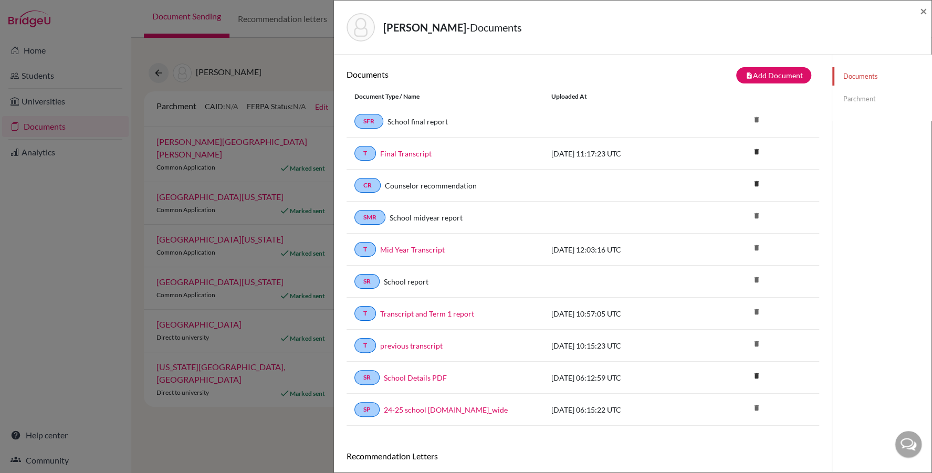
click at [927, 12] on div "Saaid, Mohamed - Documents ×" at bounding box center [632, 28] width 597 height 54
click at [922, 9] on span "×" at bounding box center [923, 10] width 7 height 15
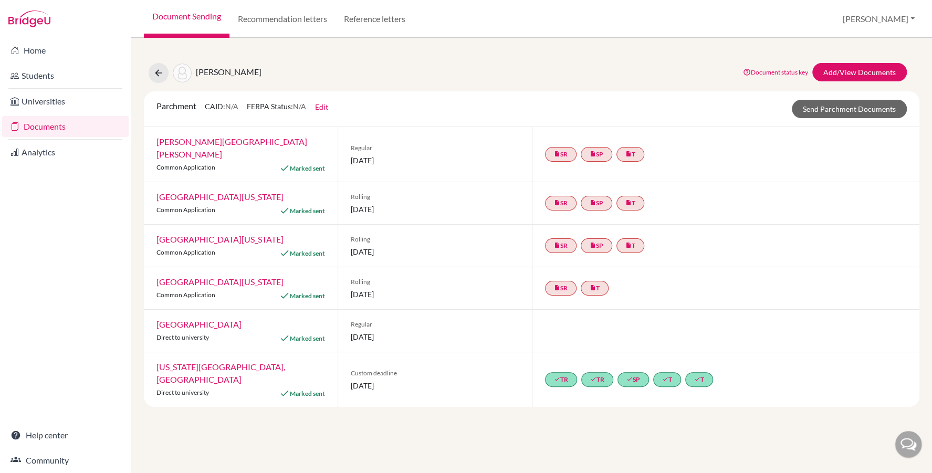
click at [58, 127] on link "Documents" at bounding box center [65, 126] width 127 height 21
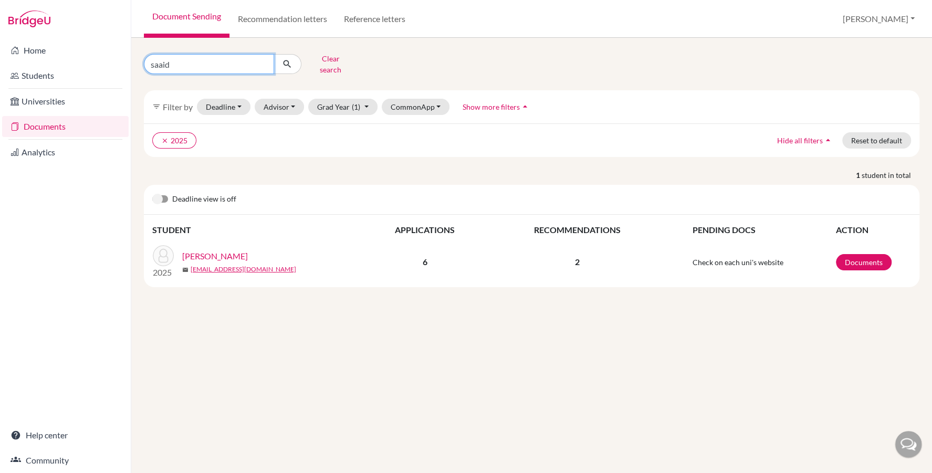
click at [179, 61] on input "saaid" at bounding box center [209, 64] width 130 height 20
type input "gad"
click button "submit" at bounding box center [288, 64] width 28 height 20
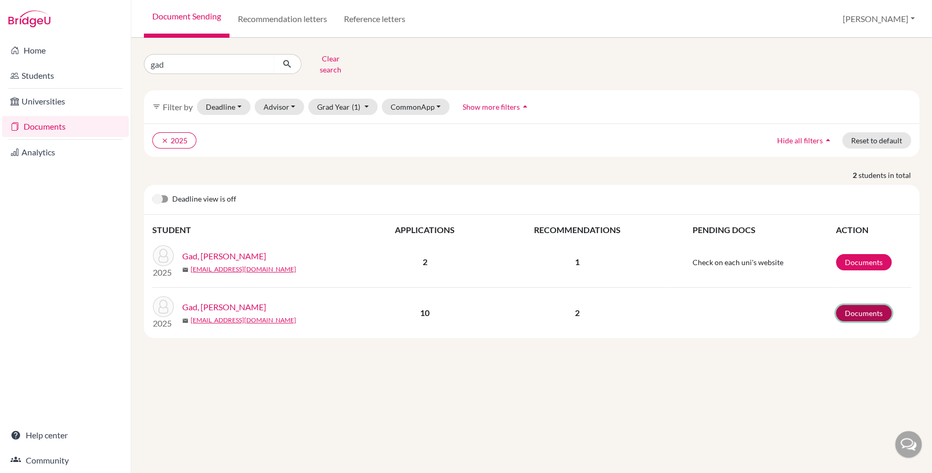
click at [861, 305] on link "Documents" at bounding box center [864, 313] width 56 height 16
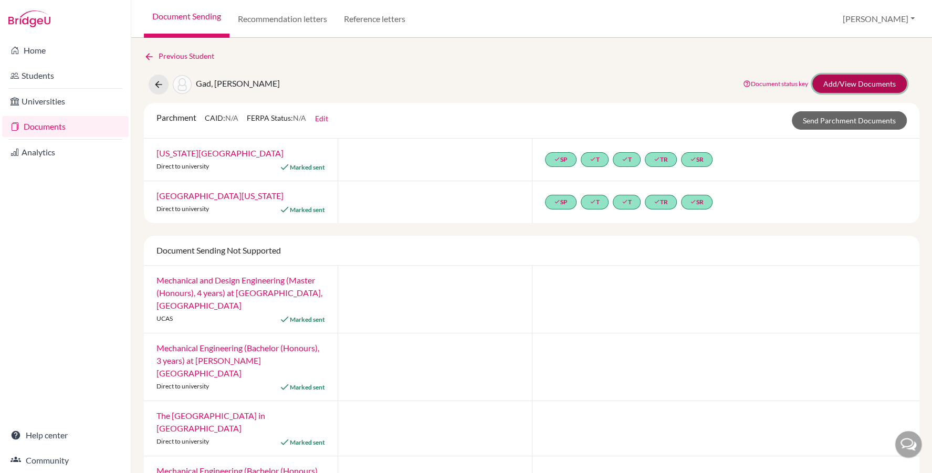
click at [842, 86] on link "Add/View Documents" at bounding box center [859, 84] width 94 height 18
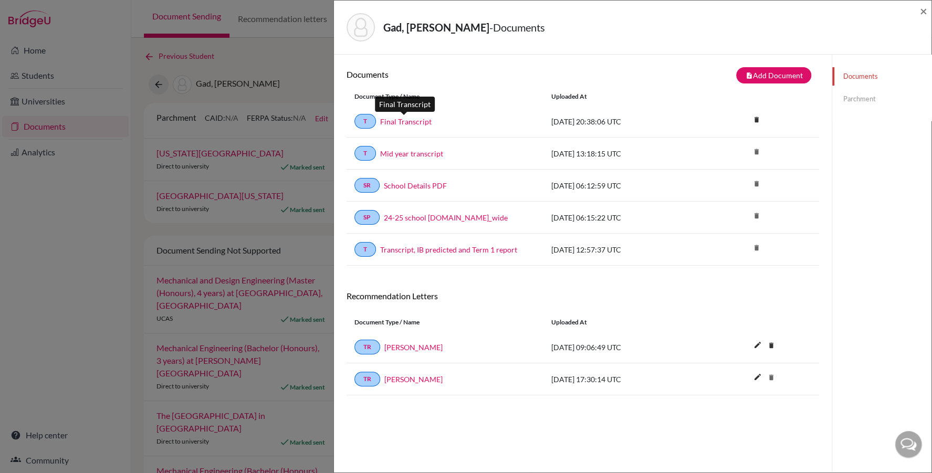
click at [411, 119] on link "Final Transcript" at bounding box center [405, 121] width 51 height 11
click at [927, 10] on span "×" at bounding box center [923, 10] width 7 height 15
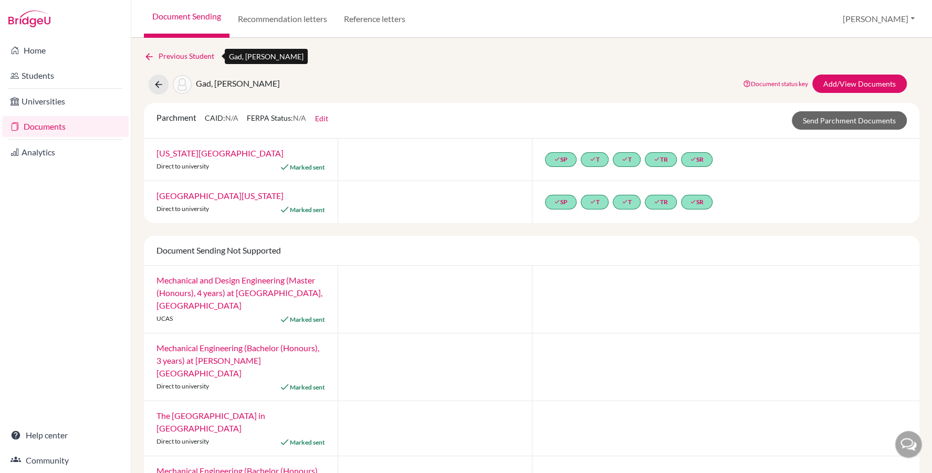
click at [185, 52] on link "Previous Student" at bounding box center [183, 56] width 79 height 12
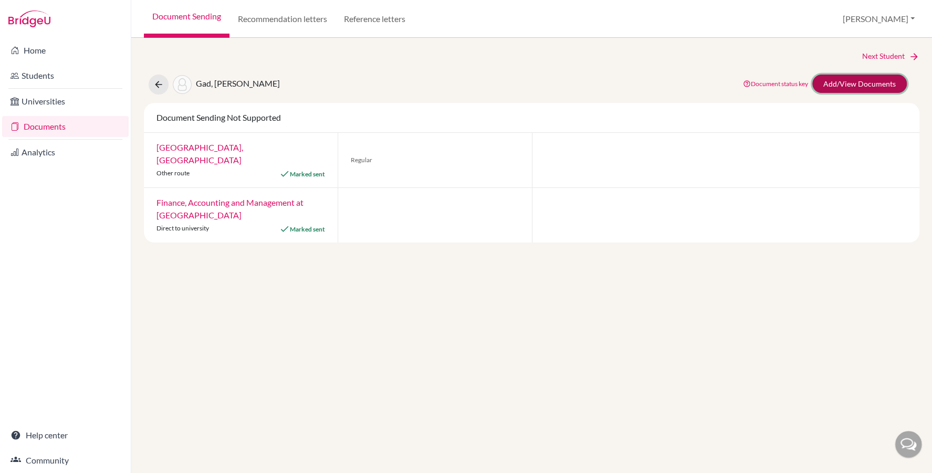
click at [860, 81] on link "Add/View Documents" at bounding box center [859, 84] width 94 height 18
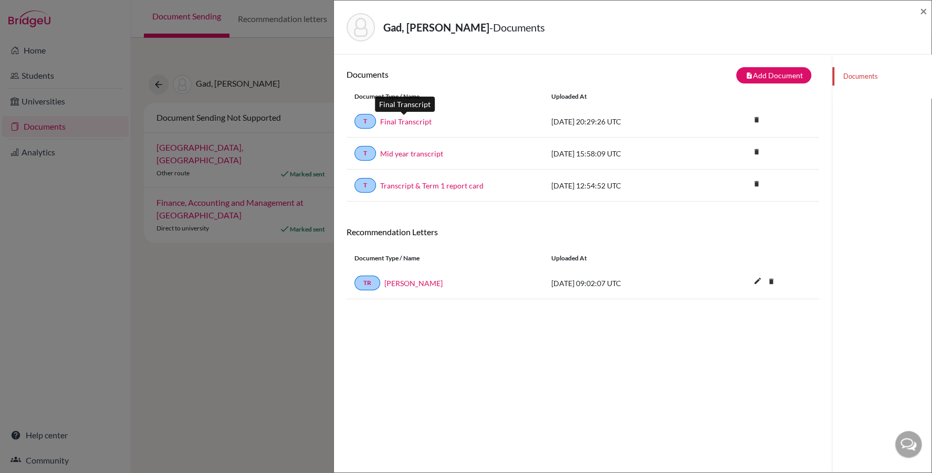
click at [414, 121] on link "Final Transcript" at bounding box center [405, 121] width 51 height 11
click at [925, 6] on span "×" at bounding box center [923, 10] width 7 height 15
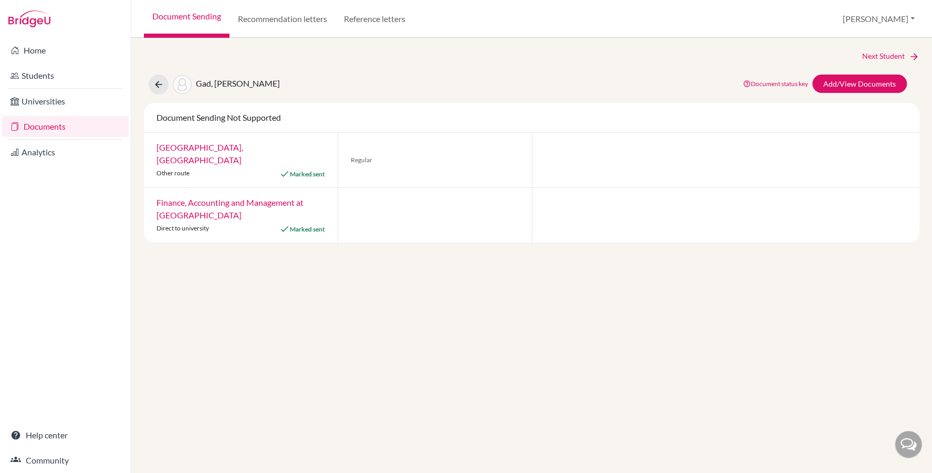
click at [64, 122] on link "Documents" at bounding box center [65, 126] width 127 height 21
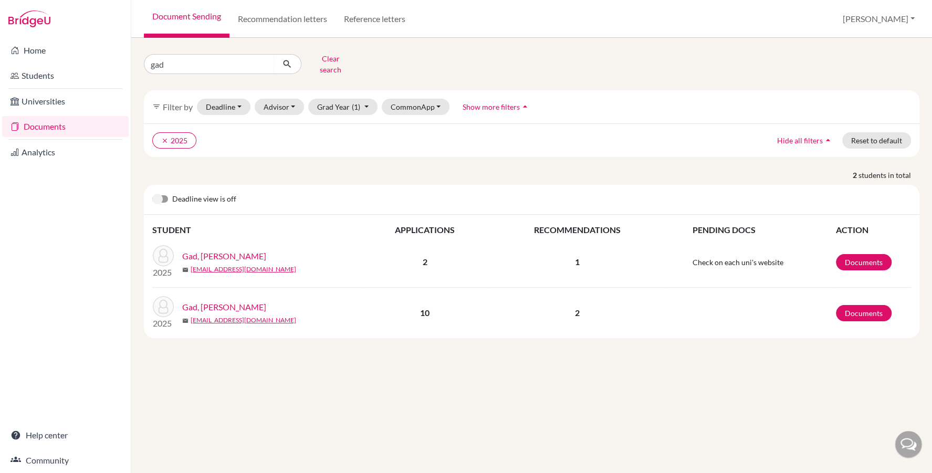
click at [180, 62] on input "gad" at bounding box center [209, 64] width 130 height 20
type input "ID10546"
click button "submit" at bounding box center [288, 64] width 28 height 20
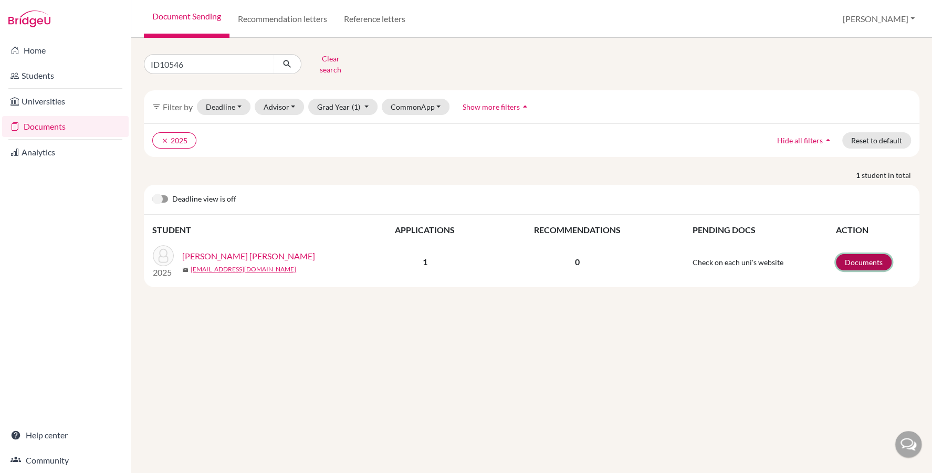
click at [860, 254] on link "Documents" at bounding box center [864, 262] width 56 height 16
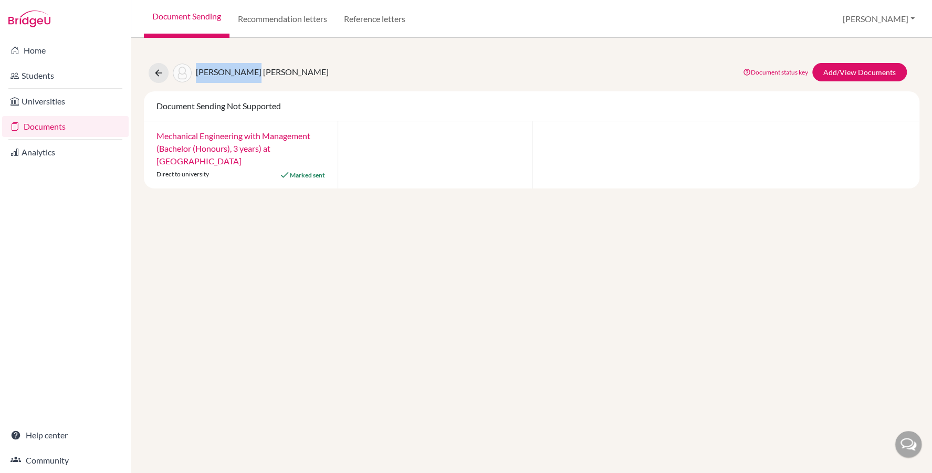
drag, startPoint x: 196, startPoint y: 71, endPoint x: 249, endPoint y: 74, distance: 53.1
click at [249, 74] on span "[PERSON_NAME] [PERSON_NAME]" at bounding box center [262, 72] width 133 height 10
copy span "[PERSON_NAME]"
click at [844, 71] on link "Add/View Documents" at bounding box center [859, 72] width 94 height 18
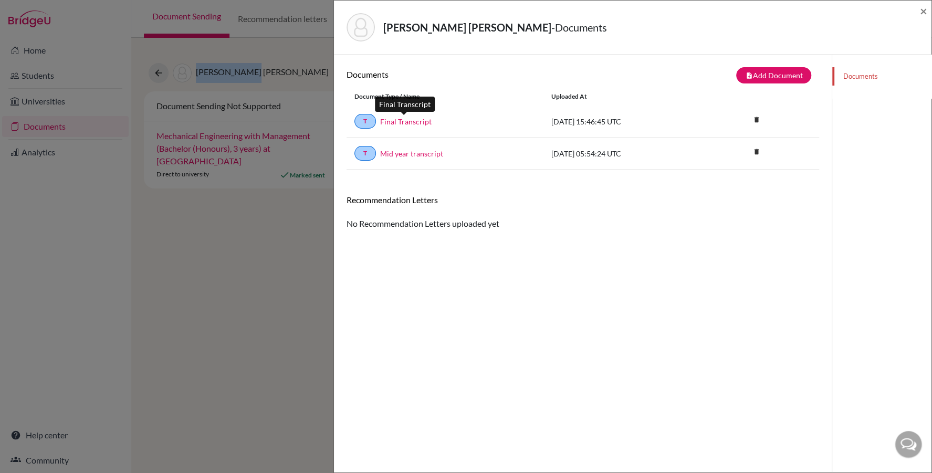
click at [389, 120] on link "Final Transcript" at bounding box center [405, 121] width 51 height 11
click at [923, 10] on span "×" at bounding box center [923, 10] width 7 height 15
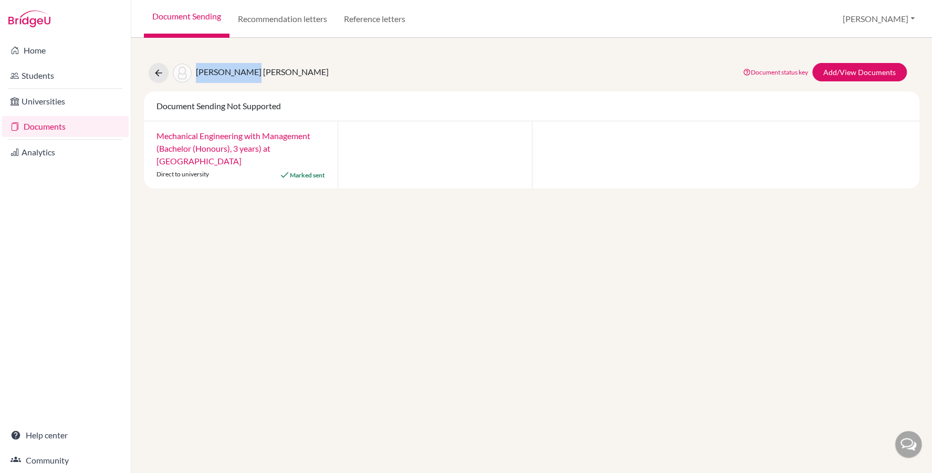
click at [180, 23] on link "Document Sending" at bounding box center [187, 19] width 86 height 38
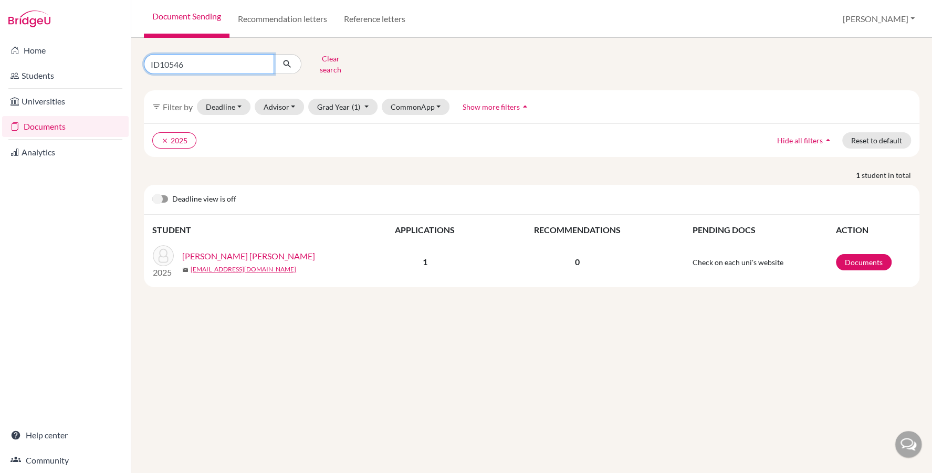
click at [194, 61] on input "ID10546" at bounding box center [209, 64] width 130 height 20
paste input "Al Afary"
type input "Al Afary"
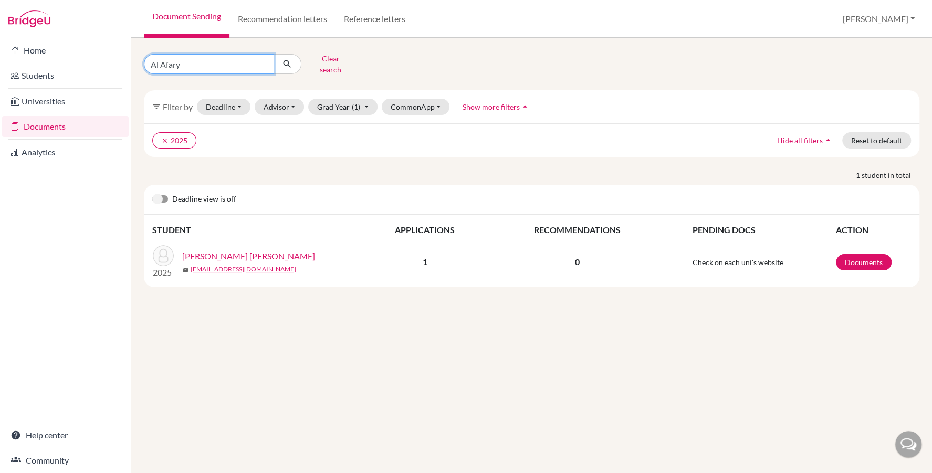
click button "submit" at bounding box center [288, 64] width 28 height 20
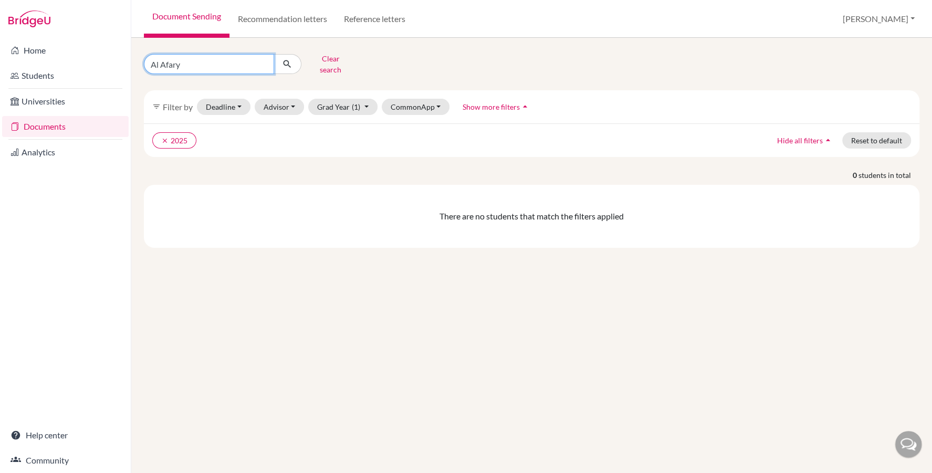
click at [166, 63] on input "Al Afary" at bounding box center [209, 64] width 130 height 20
type input "Alafary"
click button "submit" at bounding box center [288, 64] width 28 height 20
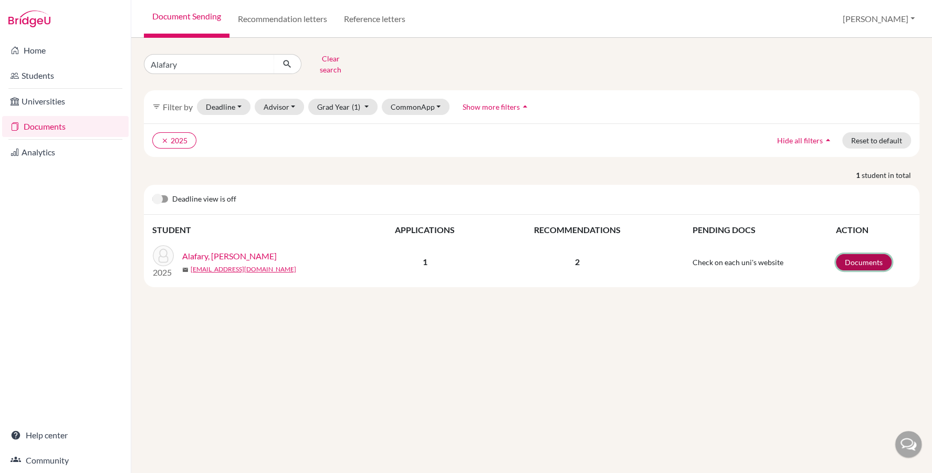
click at [863, 255] on link "Documents" at bounding box center [864, 262] width 56 height 16
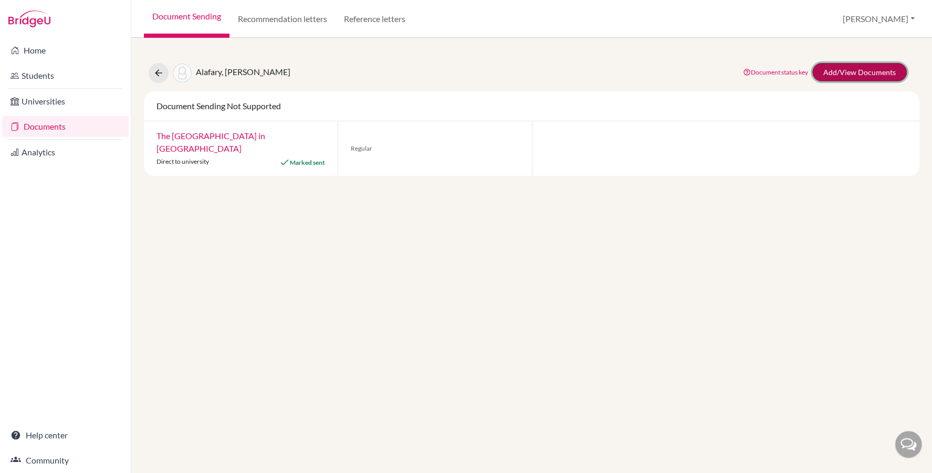
click at [872, 76] on link "Add/View Documents" at bounding box center [859, 72] width 94 height 18
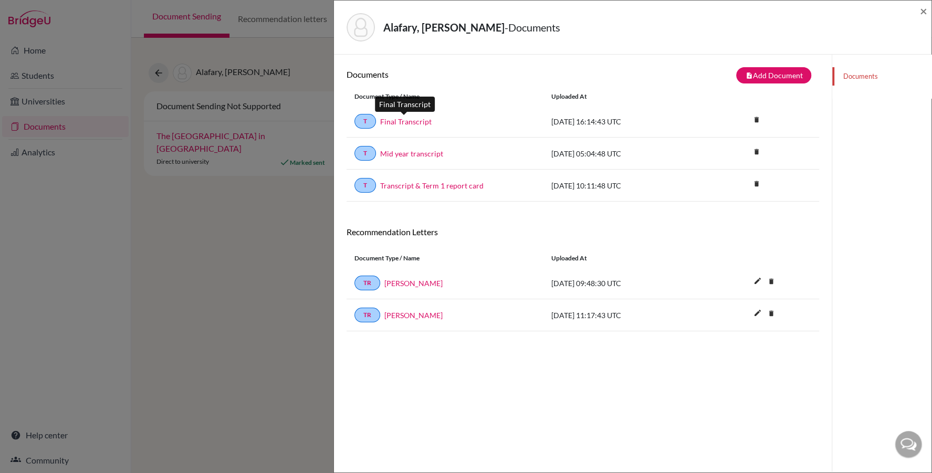
click at [416, 117] on link "Final Transcript" at bounding box center [405, 121] width 51 height 11
click at [925, 8] on span "×" at bounding box center [923, 10] width 7 height 15
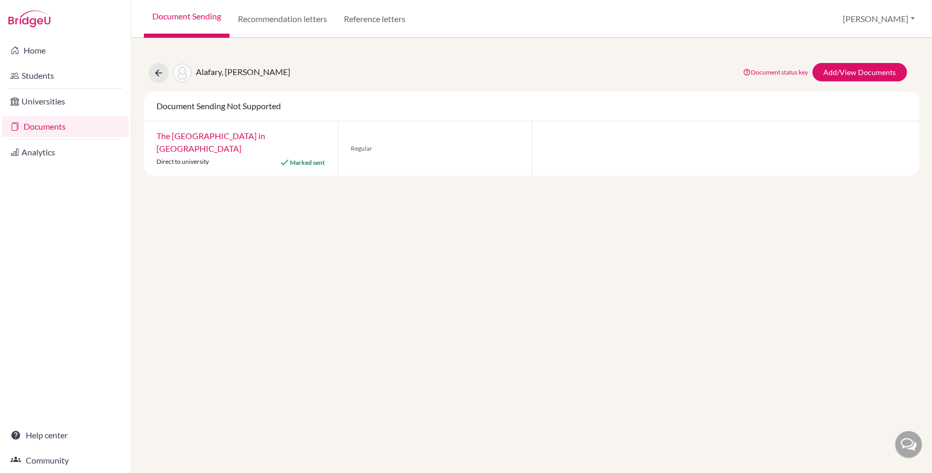
click at [56, 125] on link "Documents" at bounding box center [65, 126] width 127 height 21
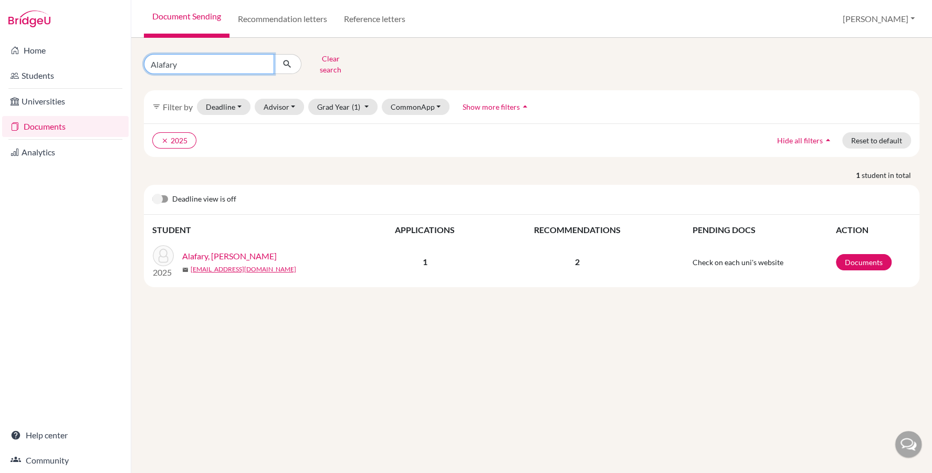
click at [178, 59] on input "Alafary" at bounding box center [209, 64] width 130 height 20
paste input "dirawi"
type input "Aldirawi"
click button "submit" at bounding box center [288, 64] width 28 height 20
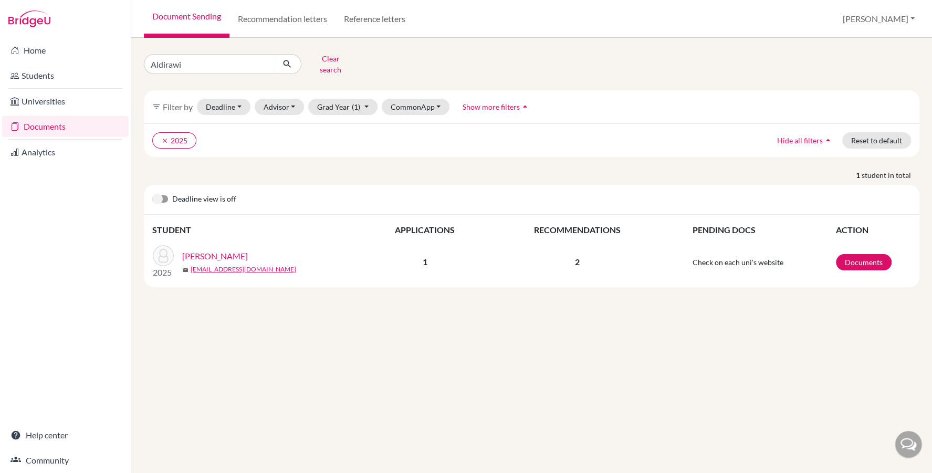
click at [865, 261] on td "Documents" at bounding box center [873, 262] width 76 height 50
click at [864, 257] on link "Documents" at bounding box center [864, 262] width 56 height 16
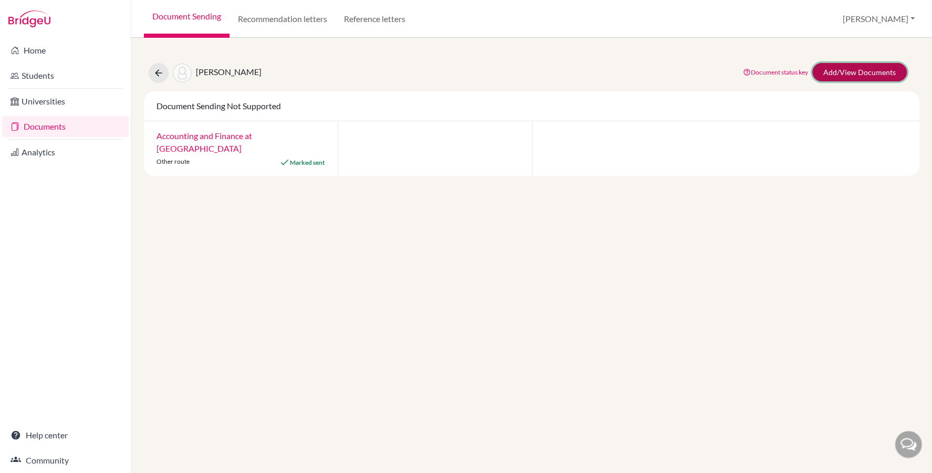
click at [845, 77] on link "Add/View Documents" at bounding box center [859, 72] width 94 height 18
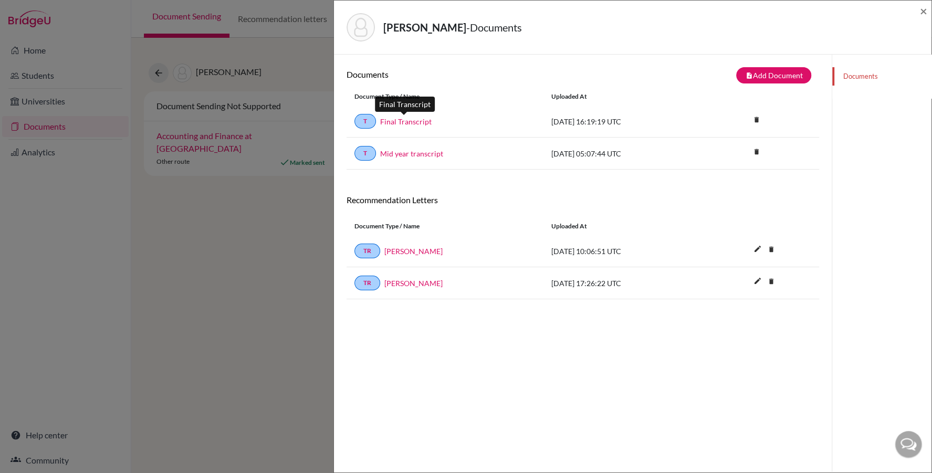
click at [406, 121] on link "Final Transcript" at bounding box center [405, 121] width 51 height 11
click at [925, 9] on span "×" at bounding box center [923, 10] width 7 height 15
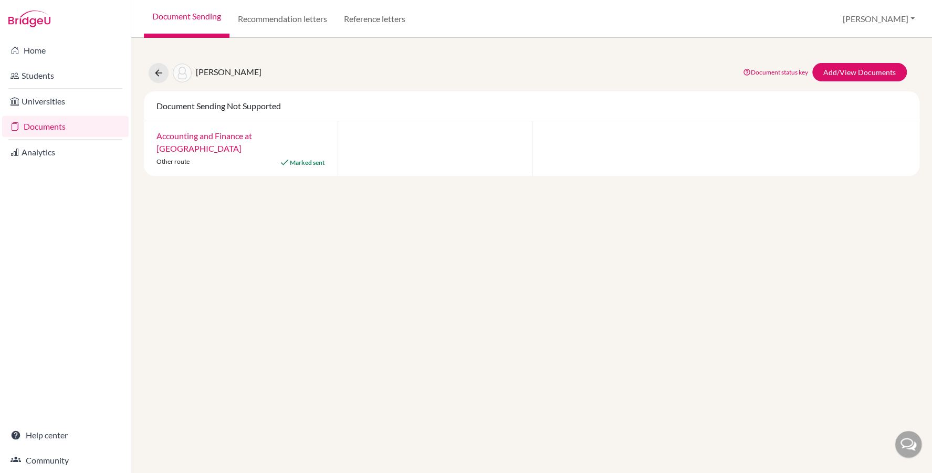
click at [90, 125] on link "Documents" at bounding box center [65, 126] width 127 height 21
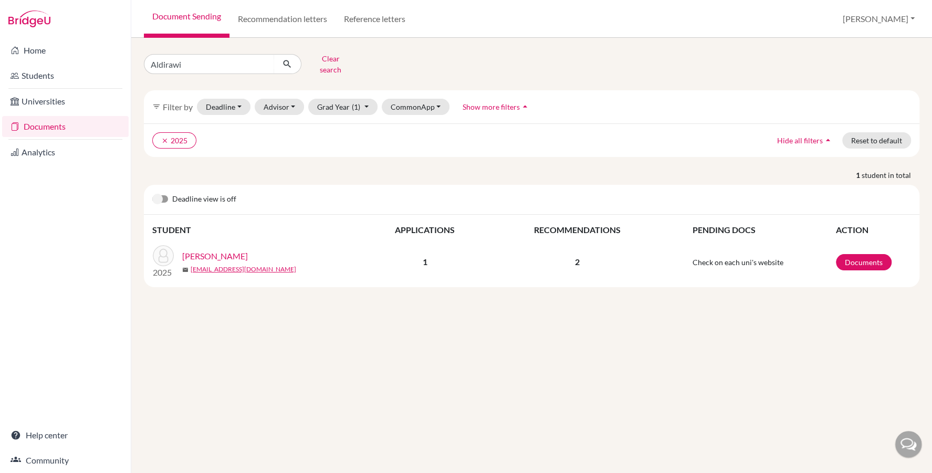
click at [191, 59] on input "Aldirawi" at bounding box center [209, 64] width 130 height 20
type input "Ali, Aya"
click button "submit" at bounding box center [288, 64] width 28 height 20
click at [857, 254] on link "Documents" at bounding box center [864, 262] width 56 height 16
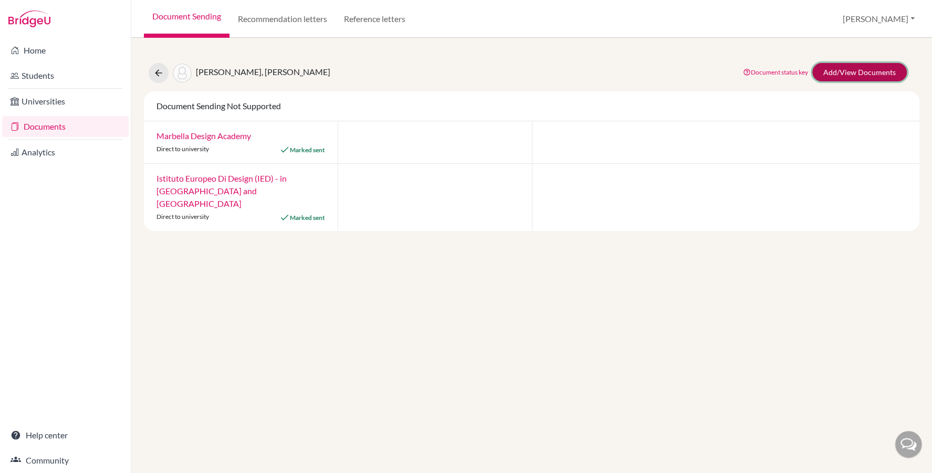
click at [854, 78] on link "Add/View Documents" at bounding box center [859, 72] width 94 height 18
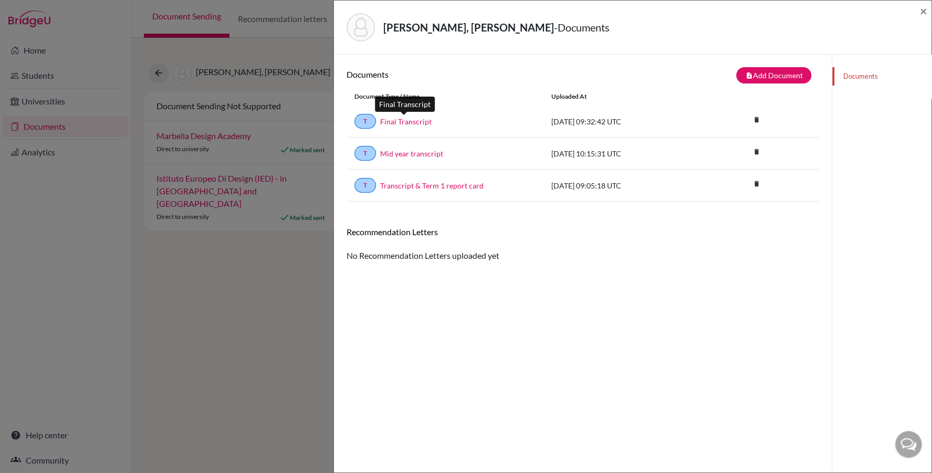
click at [402, 116] on link "Final Transcript" at bounding box center [405, 121] width 51 height 11
click at [926, 9] on span "×" at bounding box center [923, 10] width 7 height 15
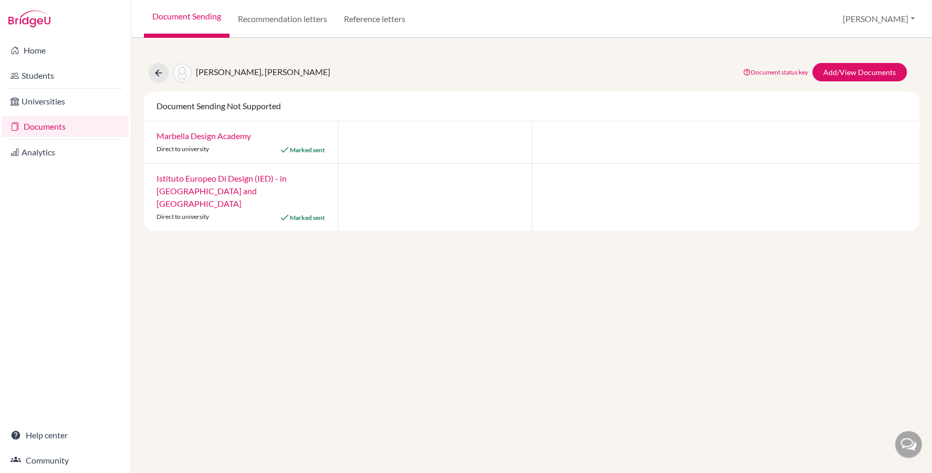
click at [195, 16] on link "Document Sending" at bounding box center [187, 19] width 86 height 38
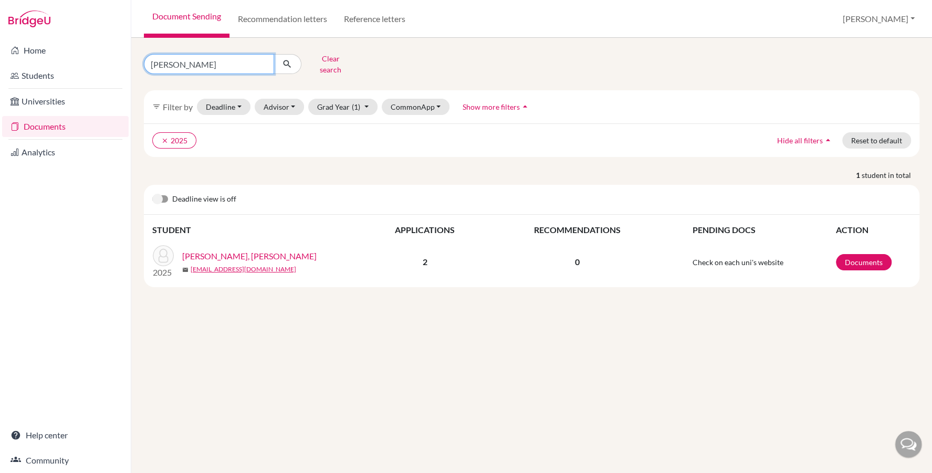
click at [182, 55] on input "[PERSON_NAME]" at bounding box center [209, 64] width 130 height 20
click at [182, 55] on input "Ali, Aya" at bounding box center [209, 64] width 130 height 20
type input "mayar"
click button "submit" at bounding box center [288, 64] width 28 height 20
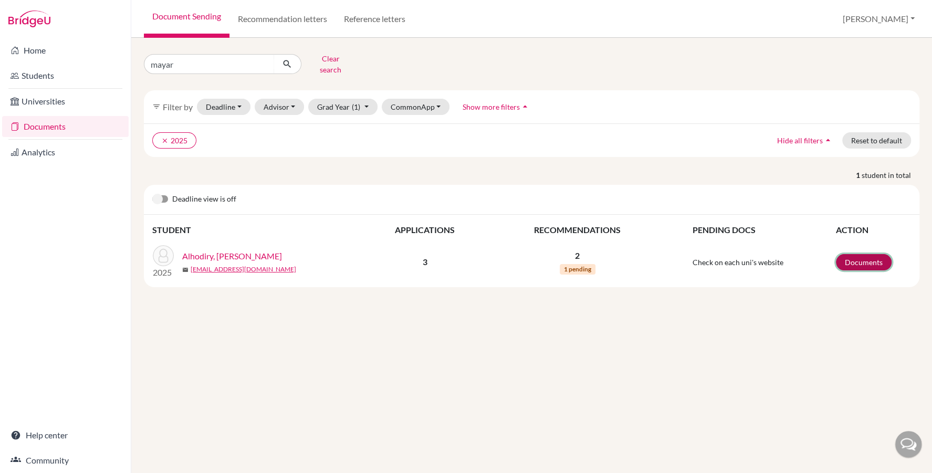
click at [867, 254] on link "Documents" at bounding box center [864, 262] width 56 height 16
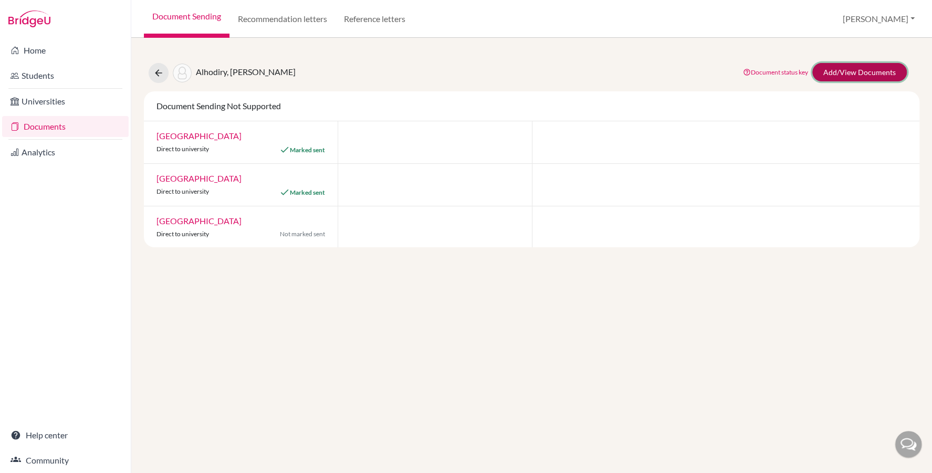
click at [839, 69] on link "Add/View Documents" at bounding box center [859, 72] width 94 height 18
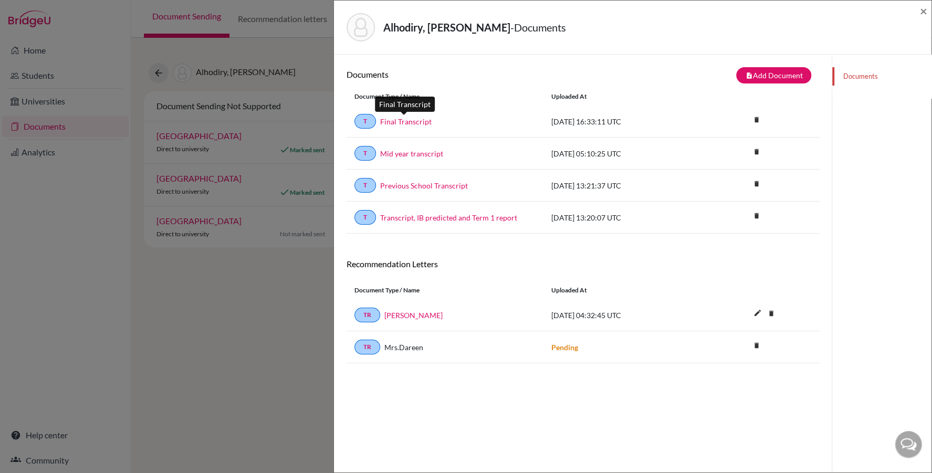
click at [407, 122] on link "Final Transcript" at bounding box center [405, 121] width 51 height 11
click at [926, 9] on span "×" at bounding box center [923, 10] width 7 height 15
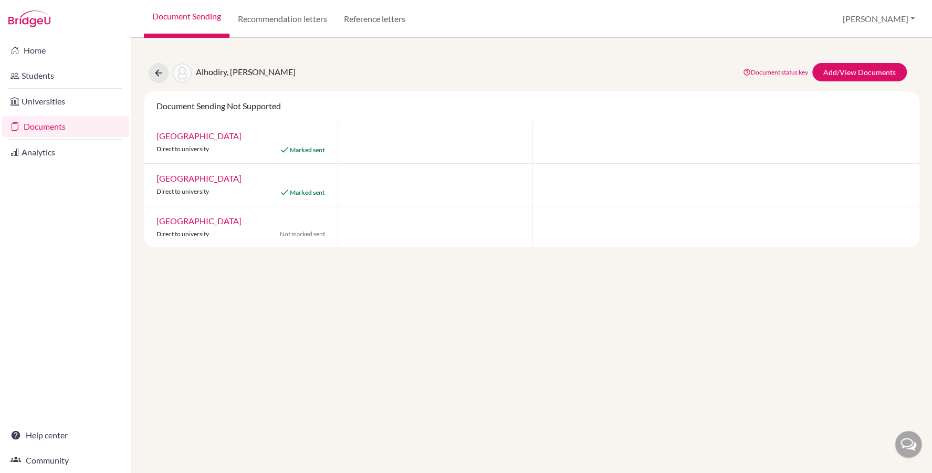
click at [199, 19] on link "Document Sending" at bounding box center [187, 19] width 86 height 38
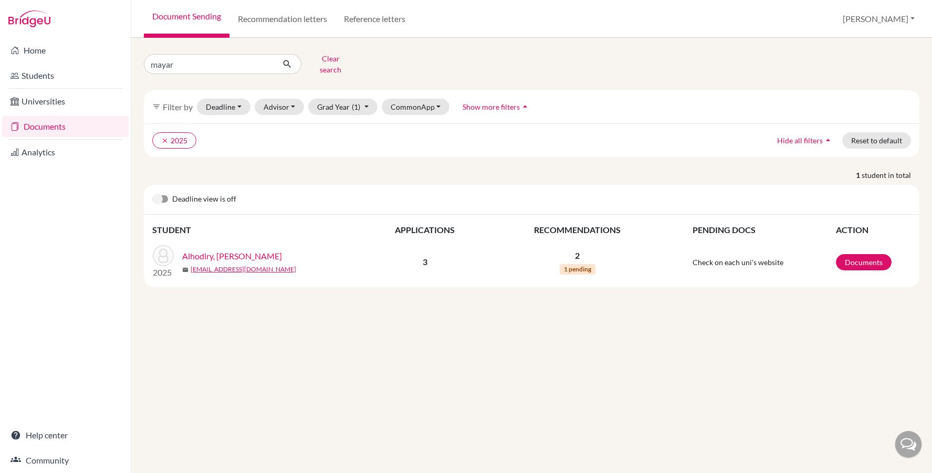
click at [185, 64] on input "mayar" at bounding box center [209, 64] width 130 height 20
click at [151, 60] on input "14690" at bounding box center [209, 64] width 130 height 20
type input "ID14690"
click button "submit" at bounding box center [288, 64] width 28 height 20
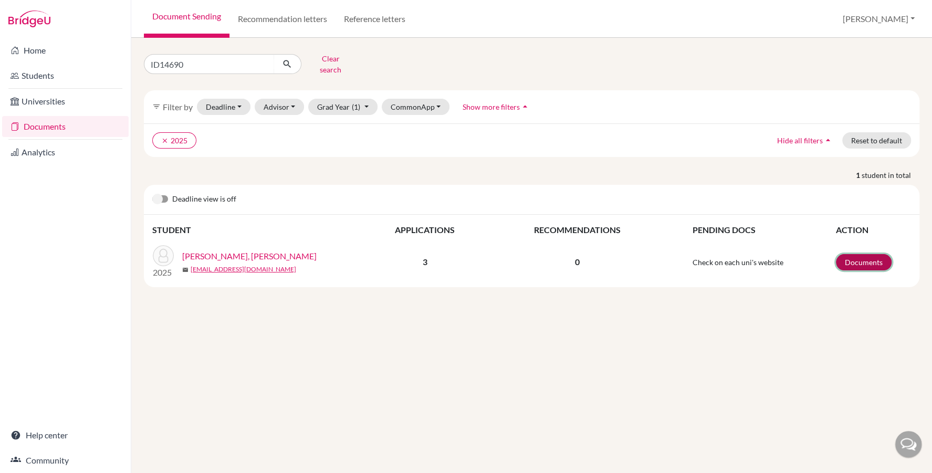
click at [852, 255] on link "Documents" at bounding box center [864, 262] width 56 height 16
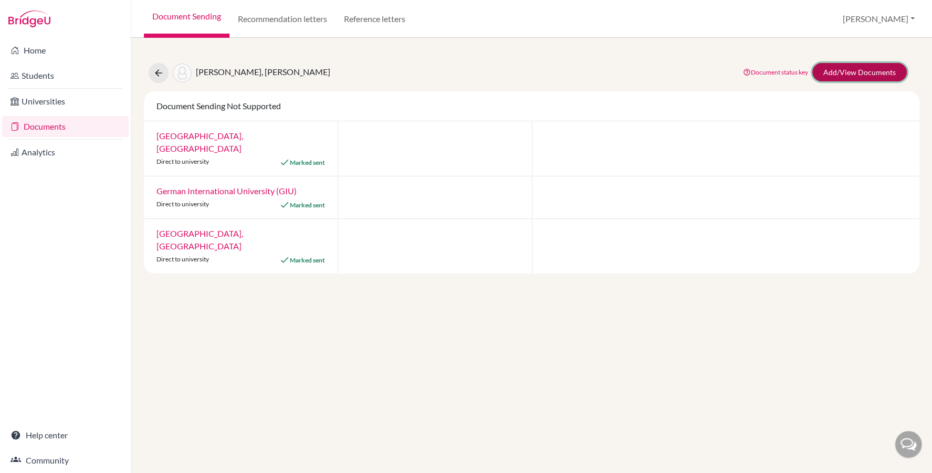
click at [846, 70] on link "Add/View Documents" at bounding box center [859, 72] width 94 height 18
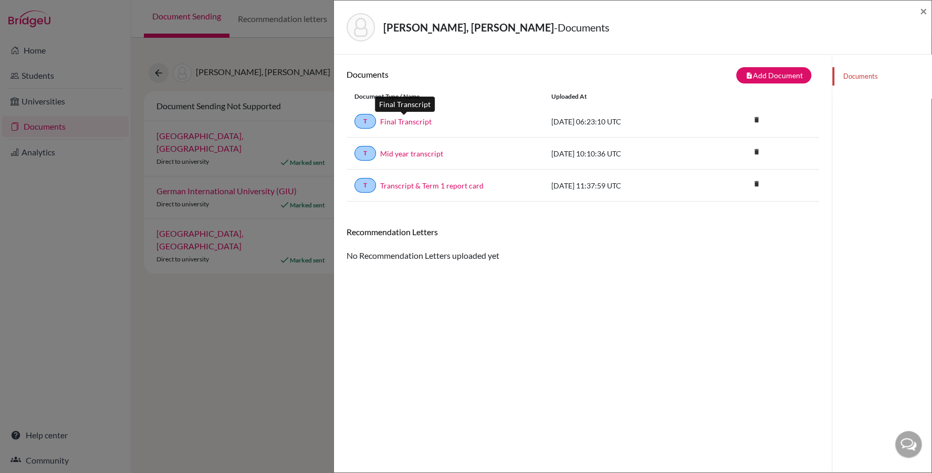
click at [418, 118] on link "Final Transcript" at bounding box center [405, 121] width 51 height 11
click at [926, 12] on span "×" at bounding box center [923, 10] width 7 height 15
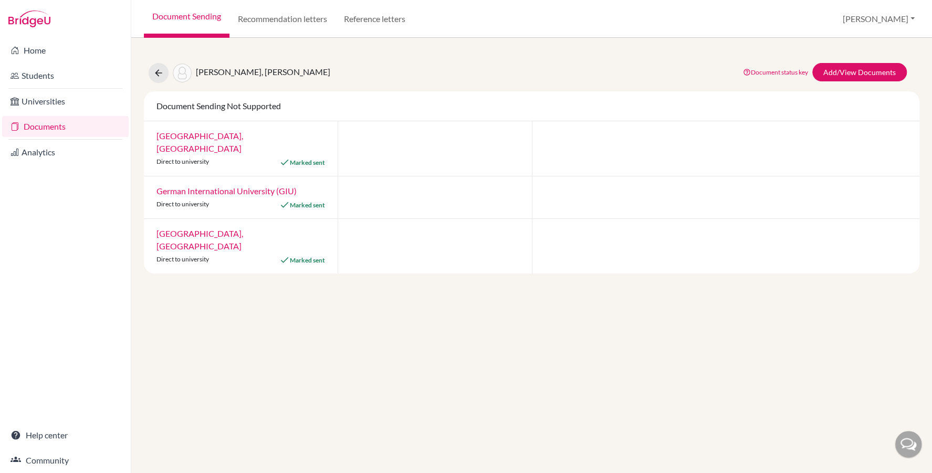
click at [61, 121] on link "Documents" at bounding box center [65, 126] width 127 height 21
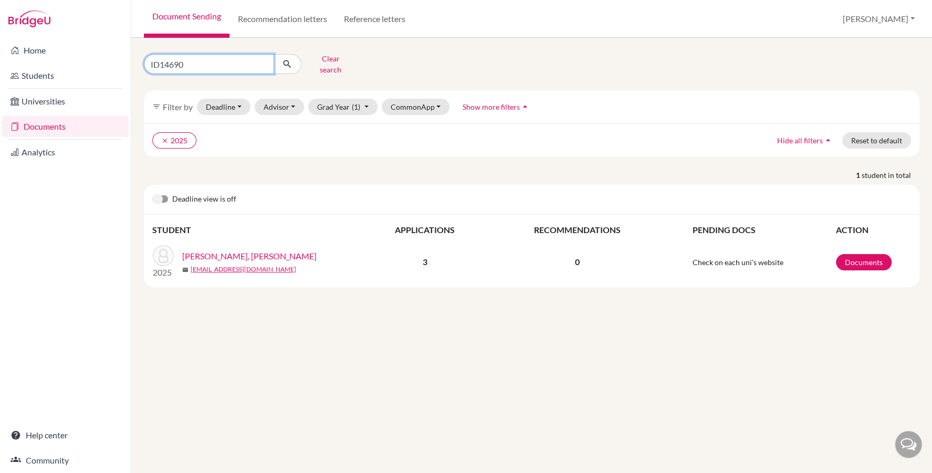
drag, startPoint x: 0, startPoint y: 0, endPoint x: 160, endPoint y: 63, distance: 171.6
click at [160, 64] on input "ID14690" at bounding box center [209, 64] width 130 height 20
paste input "88"
type input "ID14688"
click button "submit" at bounding box center [288, 64] width 28 height 20
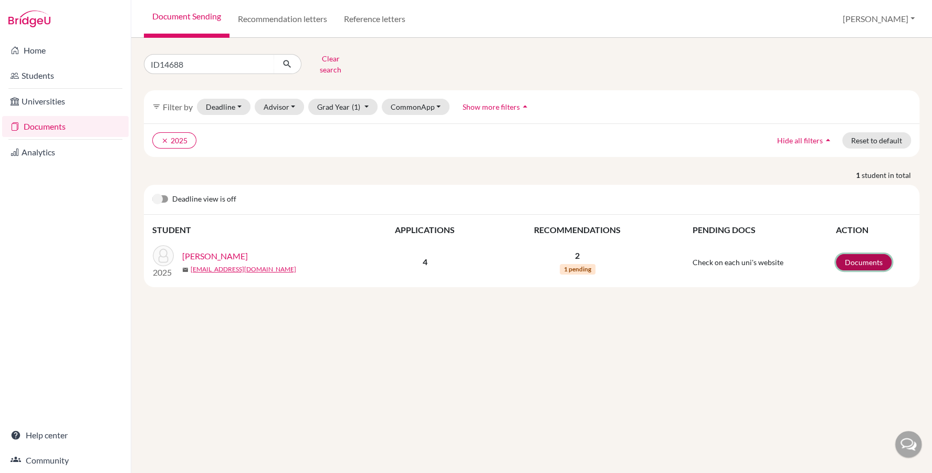
click at [865, 254] on link "Documents" at bounding box center [864, 262] width 56 height 16
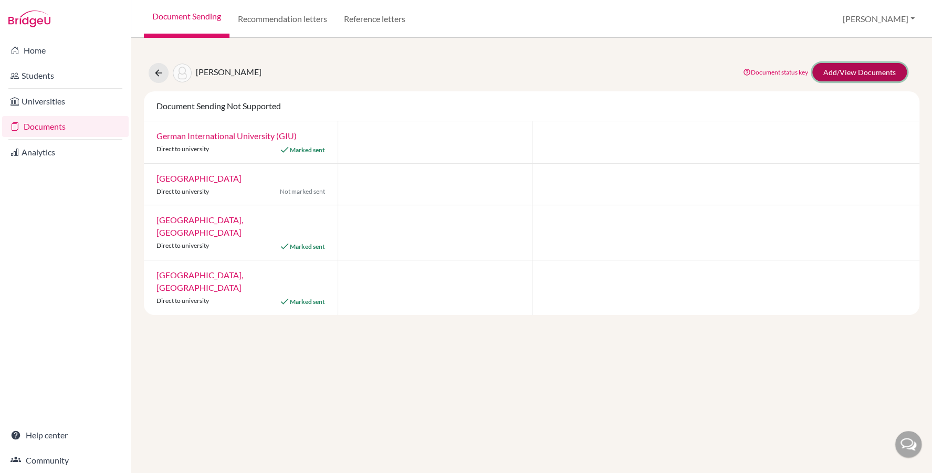
click at [843, 72] on link "Add/View Documents" at bounding box center [859, 72] width 94 height 18
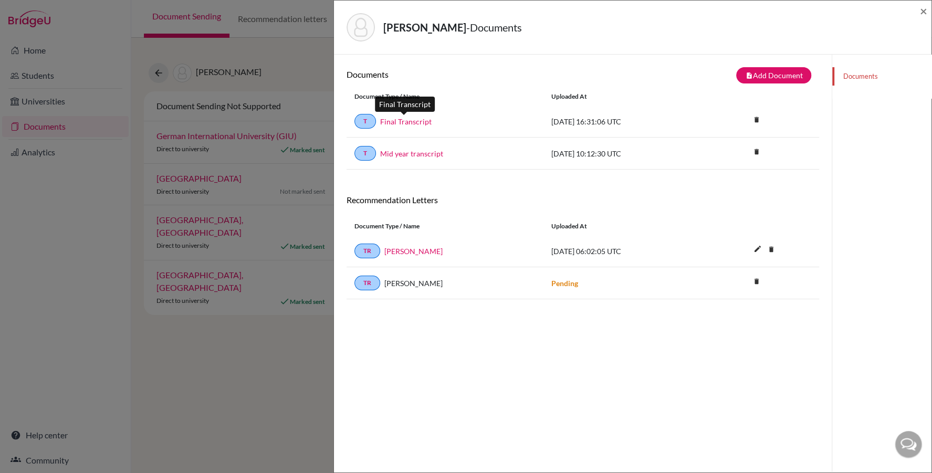
click at [404, 119] on link "Final Transcript" at bounding box center [405, 121] width 51 height 11
click at [920, 6] on span "×" at bounding box center [923, 10] width 7 height 15
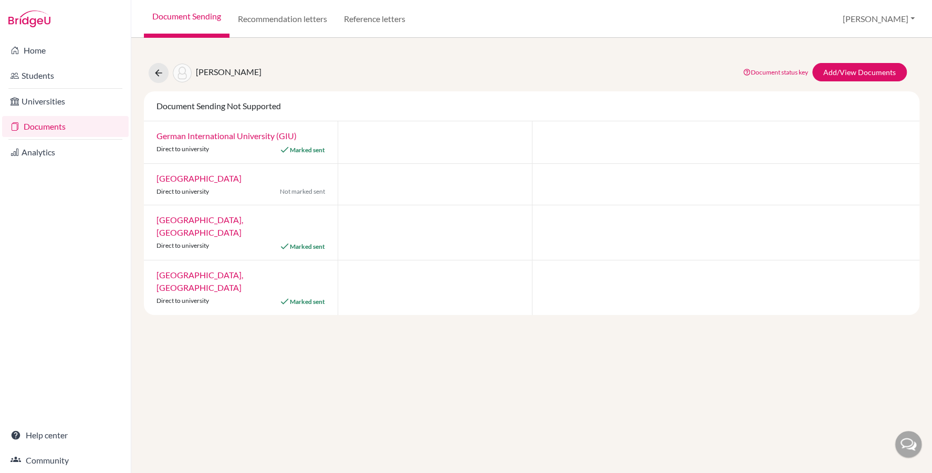
click at [191, 20] on link "Document Sending" at bounding box center [187, 19] width 86 height 38
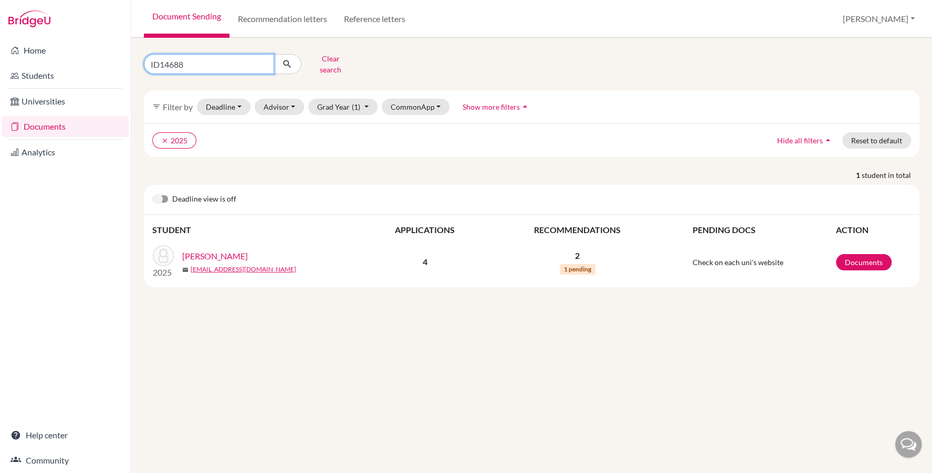
click at [197, 56] on input "ID14688" at bounding box center [209, 64] width 130 height 20
type input "[PERSON_NAME]"
click button "submit" at bounding box center [288, 64] width 28 height 20
click at [863, 254] on link "Documents" at bounding box center [864, 262] width 56 height 16
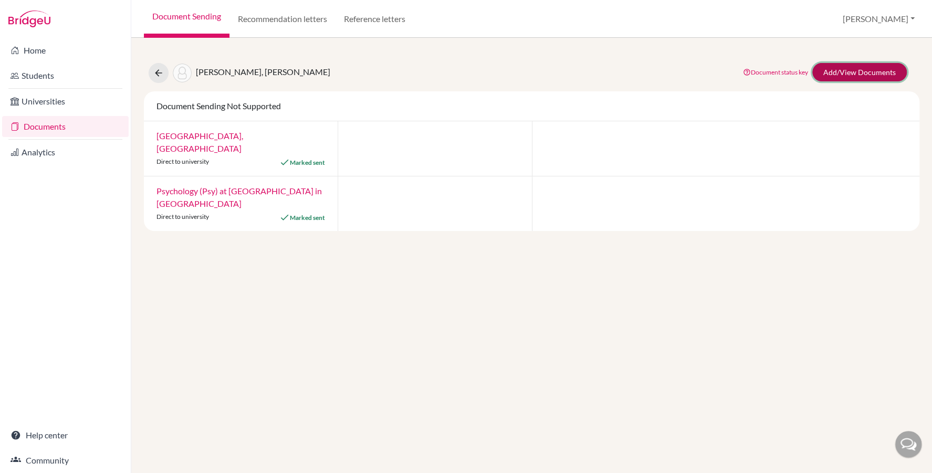
click at [842, 68] on link "Add/View Documents" at bounding box center [859, 72] width 94 height 18
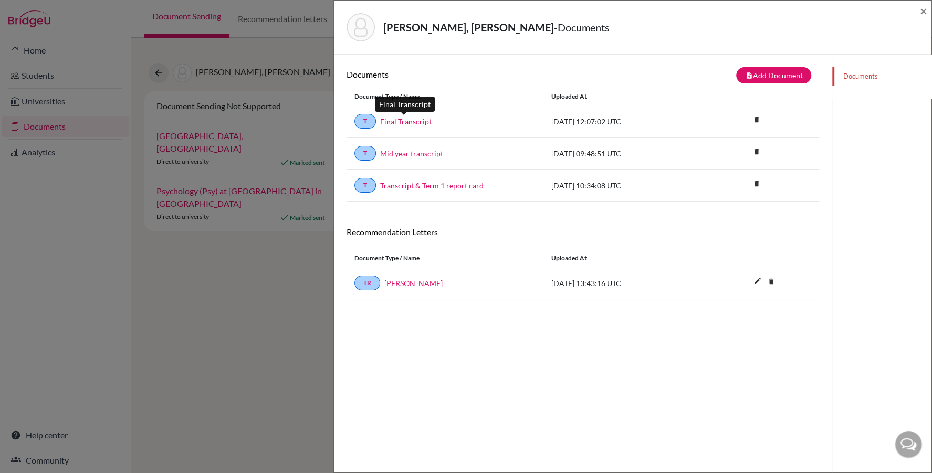
click at [415, 116] on link "Final Transcript" at bounding box center [405, 121] width 51 height 11
click at [920, 12] on span "×" at bounding box center [923, 10] width 7 height 15
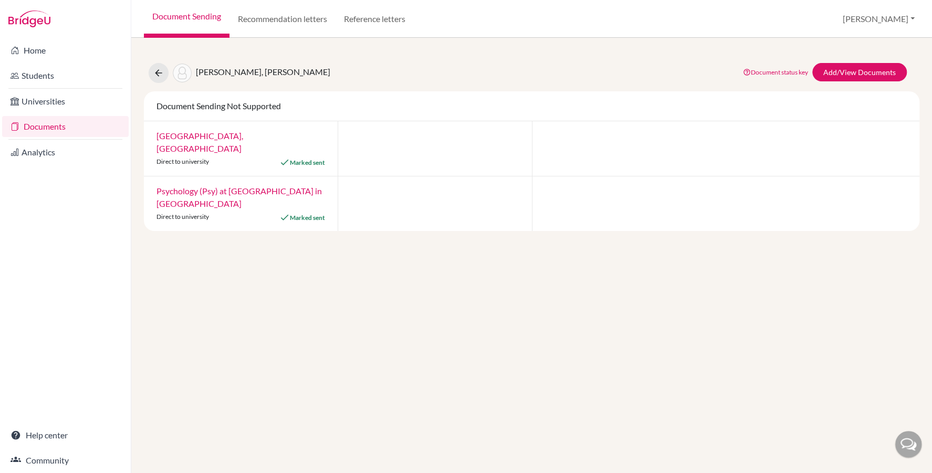
click at [46, 129] on link "Documents" at bounding box center [65, 126] width 127 height 21
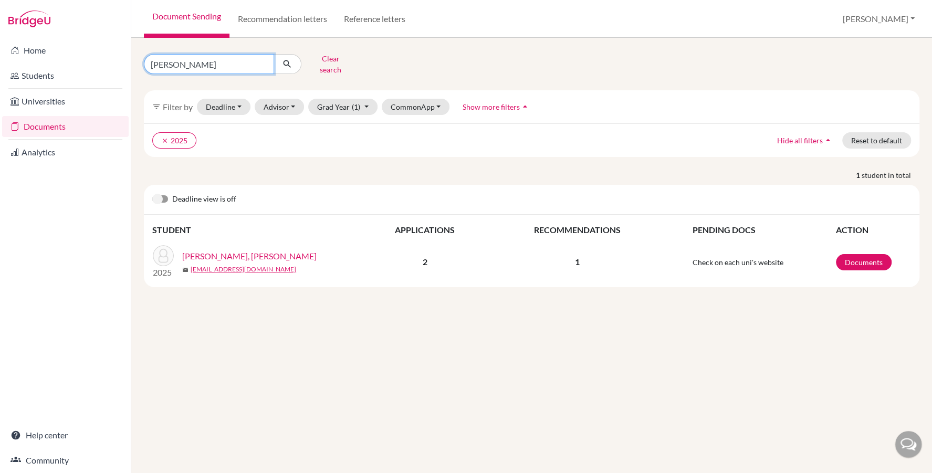
click at [235, 59] on input "abdelwahab, jana" at bounding box center [209, 64] width 130 height 20
type input "ezz"
click button "submit" at bounding box center [288, 64] width 28 height 20
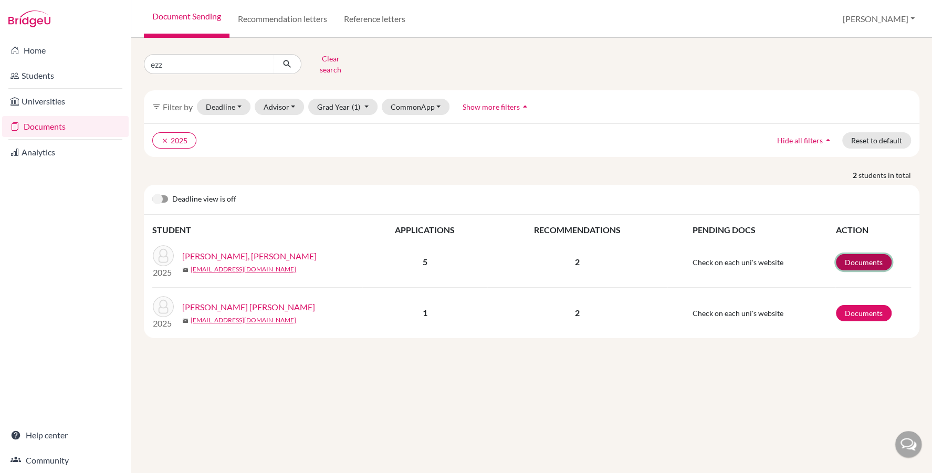
click at [854, 254] on link "Documents" at bounding box center [864, 262] width 56 height 16
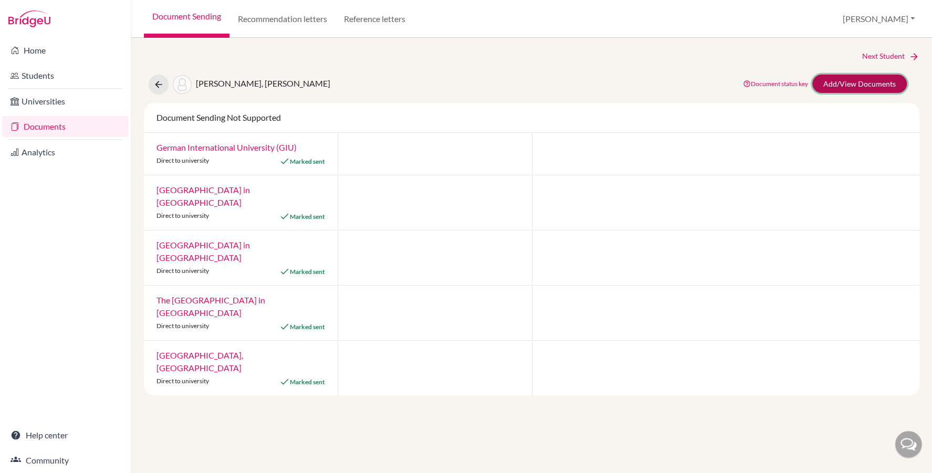
click at [853, 78] on link "Add/View Documents" at bounding box center [859, 84] width 94 height 18
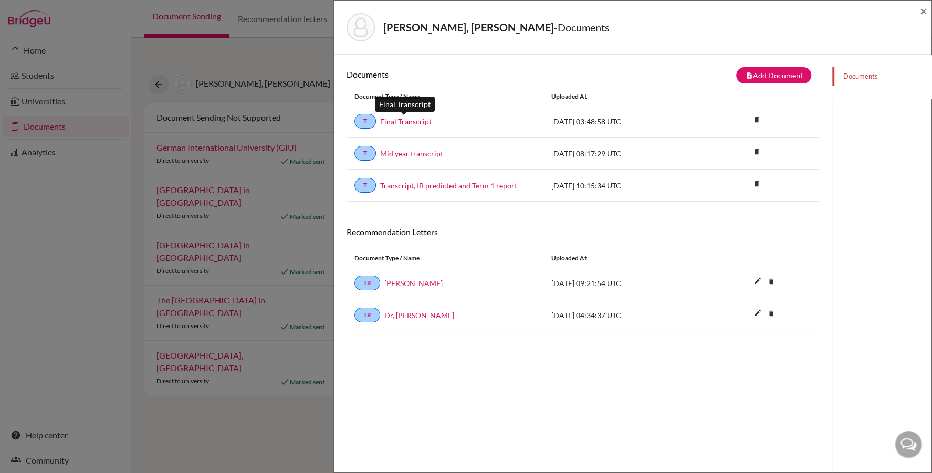
click at [391, 124] on link "Final Transcript" at bounding box center [405, 121] width 51 height 11
click at [920, 12] on span "×" at bounding box center [923, 10] width 7 height 15
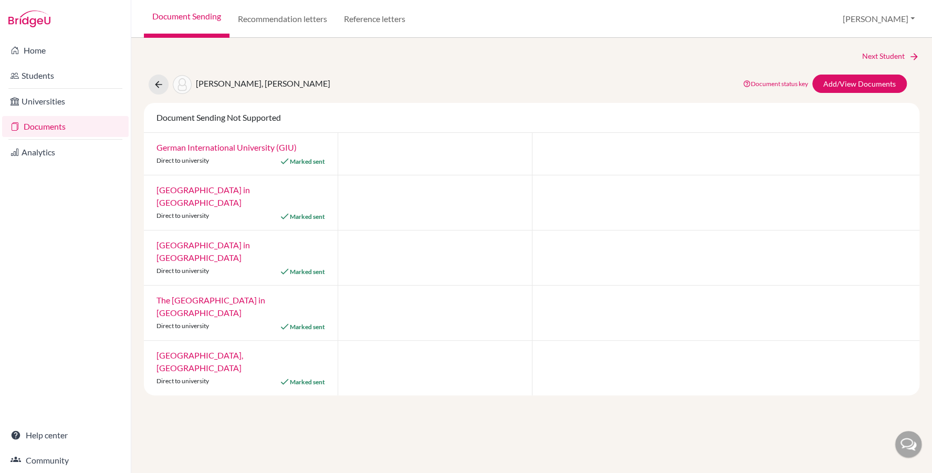
click at [60, 115] on li "Documents" at bounding box center [65, 126] width 131 height 25
click at [67, 129] on link "Documents" at bounding box center [65, 126] width 127 height 21
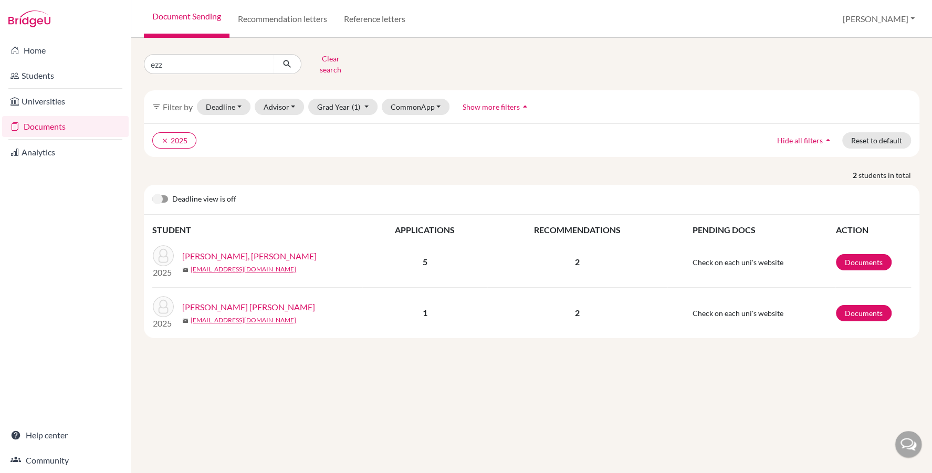
click at [186, 58] on input "ezz" at bounding box center [209, 64] width 130 height 20
type input "yacine"
click button "submit" at bounding box center [288, 64] width 28 height 20
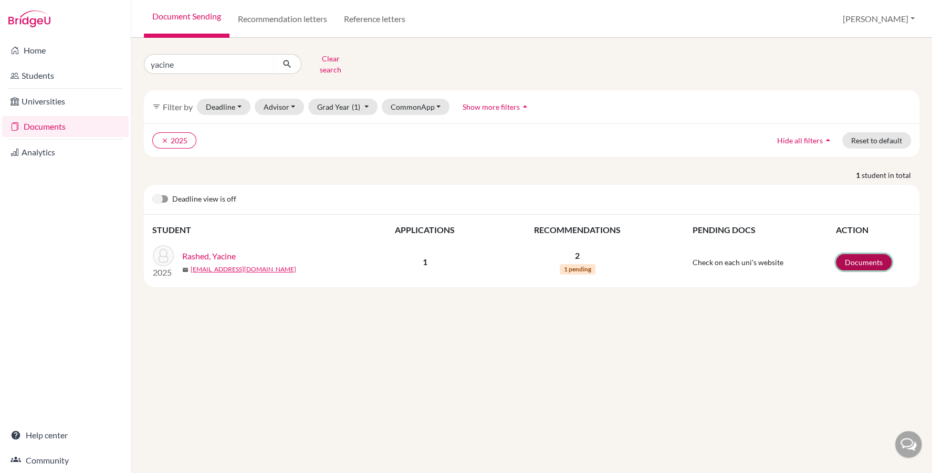
click at [860, 254] on link "Documents" at bounding box center [864, 262] width 56 height 16
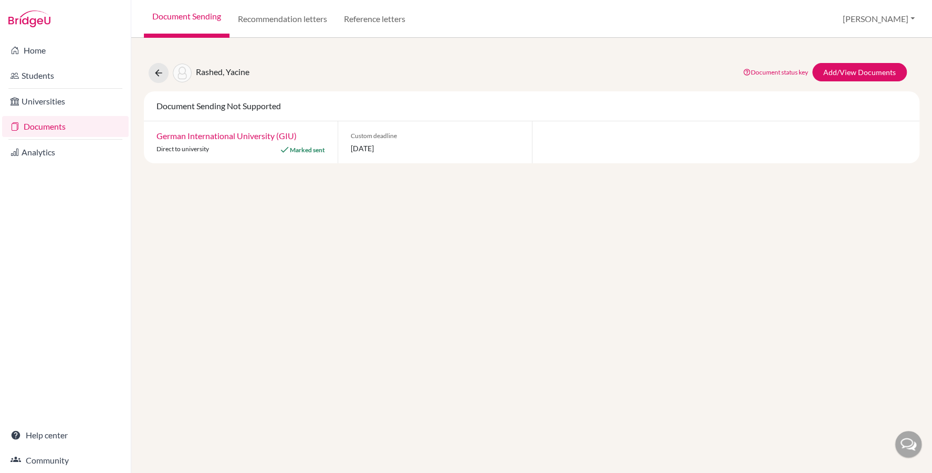
click at [853, 62] on div "Rashed, Yacine Document status key TR Requirement. Document not uploaded yet. T…" at bounding box center [531, 106] width 775 height 113
click at [833, 78] on link "Add/View Documents" at bounding box center [859, 72] width 94 height 18
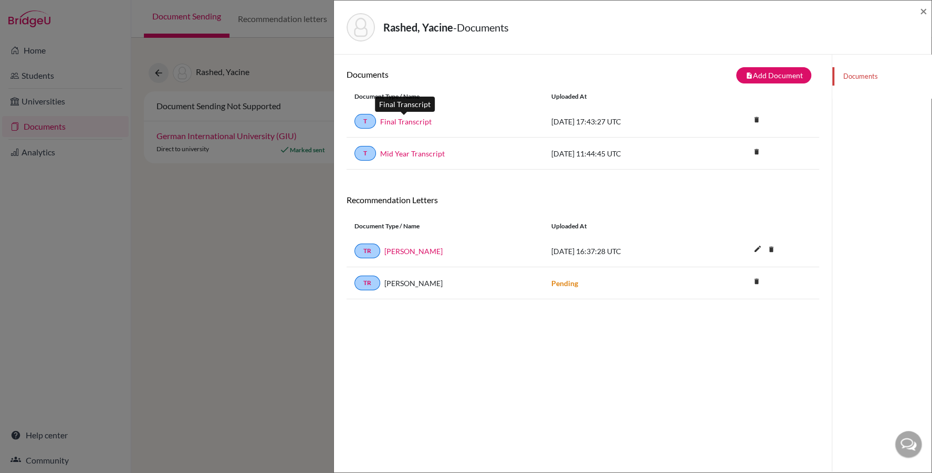
click at [415, 119] on link "Final Transcript" at bounding box center [405, 121] width 51 height 11
click at [926, 12] on span "×" at bounding box center [923, 10] width 7 height 15
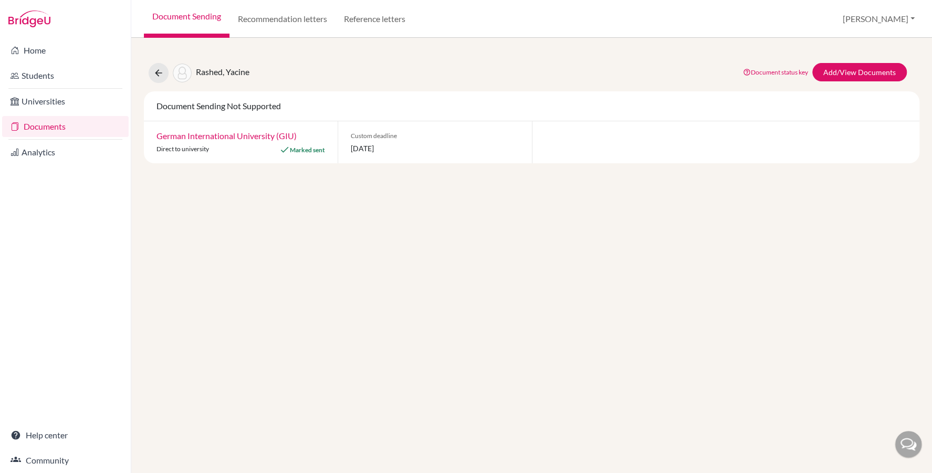
click at [199, 16] on link "Document Sending" at bounding box center [187, 19] width 86 height 38
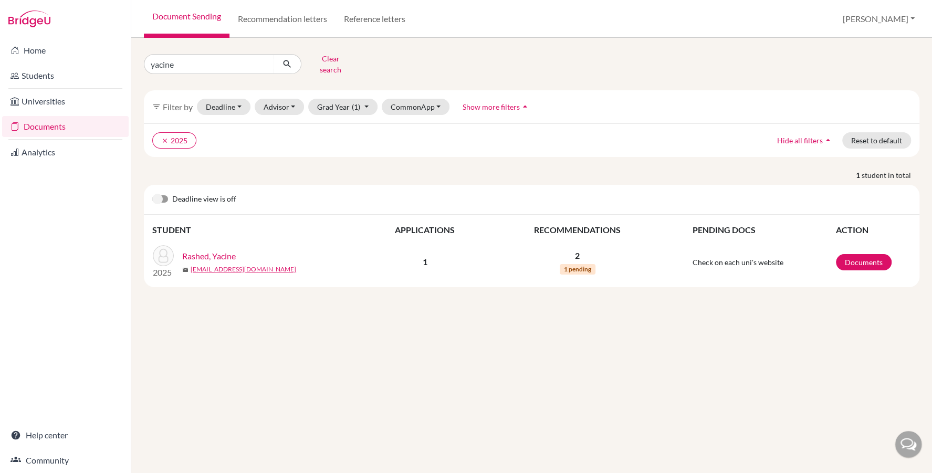
click at [185, 67] on input "yacine" at bounding box center [209, 64] width 130 height 20
type input "seif"
click button "submit" at bounding box center [288, 64] width 28 height 20
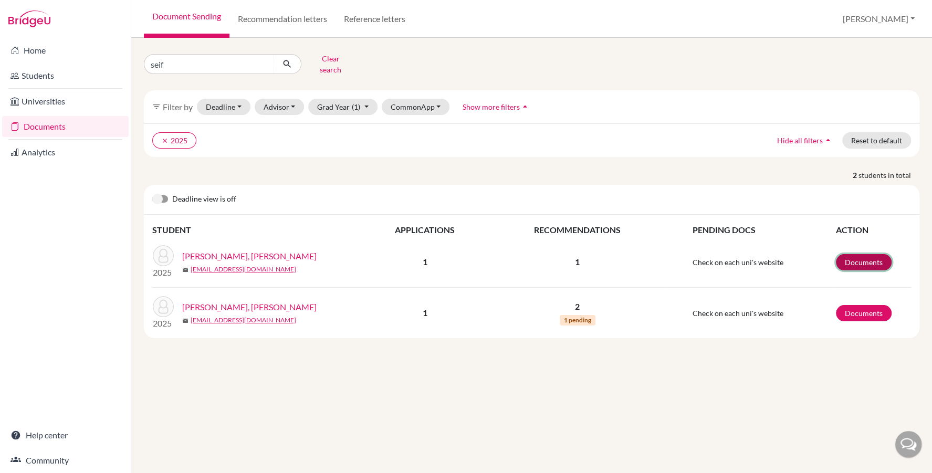
click at [861, 254] on link "Documents" at bounding box center [864, 262] width 56 height 16
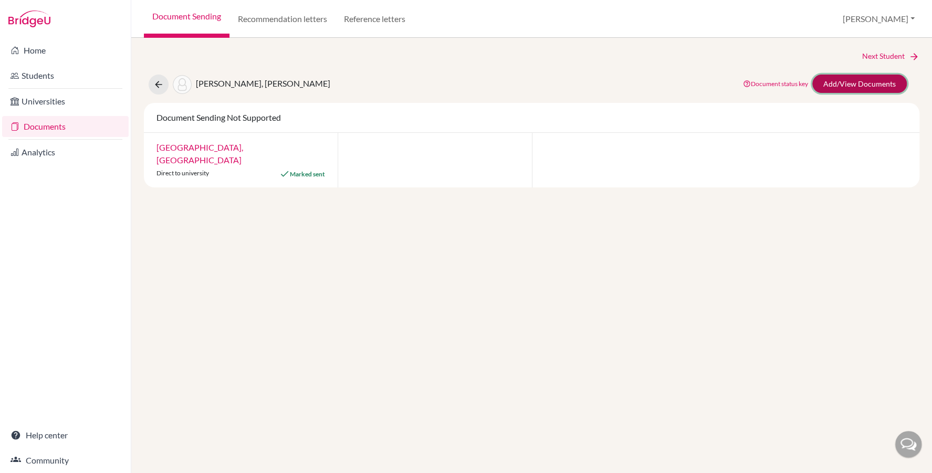
click at [878, 86] on link "Add/View Documents" at bounding box center [859, 84] width 94 height 18
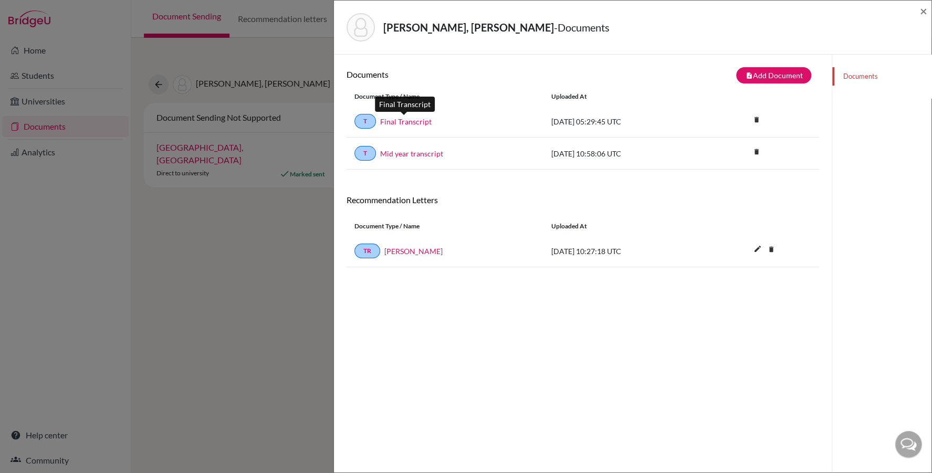
click at [405, 123] on link "Final Transcript" at bounding box center [405, 121] width 51 height 11
click at [401, 150] on link "Mid year transcript" at bounding box center [411, 153] width 63 height 11
click at [921, 8] on span "×" at bounding box center [923, 10] width 7 height 15
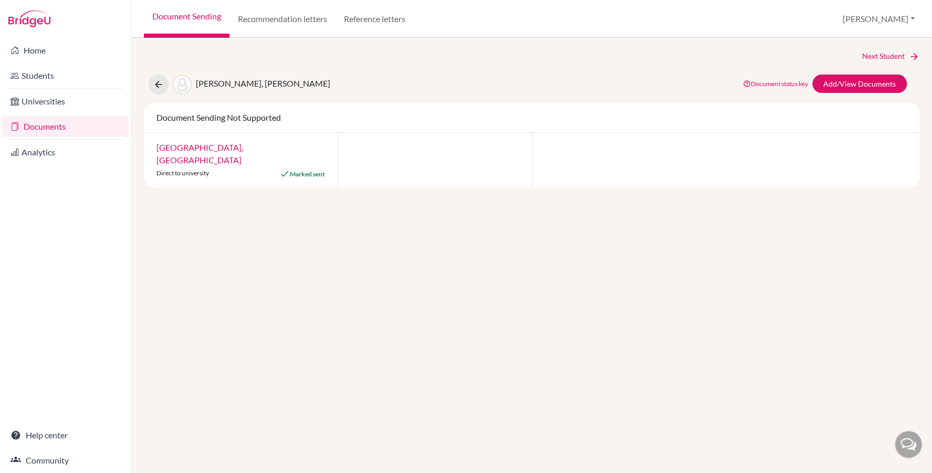
click at [197, 11] on link "Document Sending" at bounding box center [187, 19] width 86 height 38
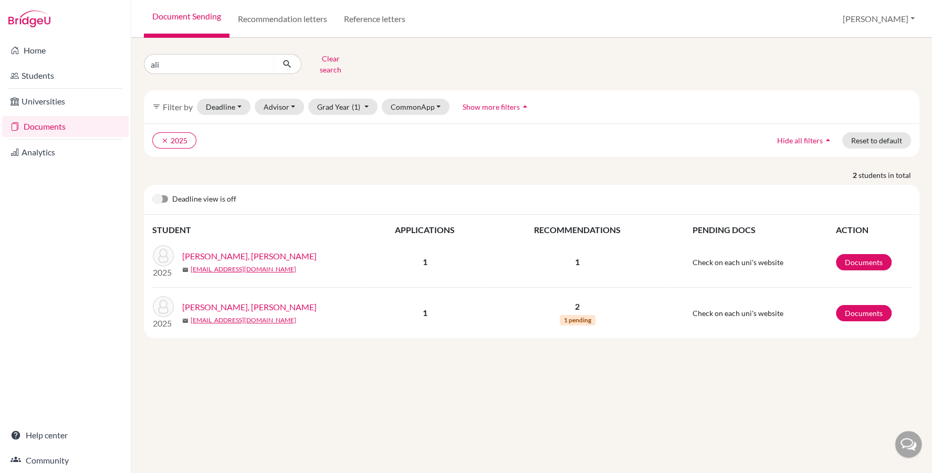
type input "alia"
click button "submit" at bounding box center [288, 64] width 28 height 20
click at [856, 254] on link "Documents" at bounding box center [864, 262] width 56 height 16
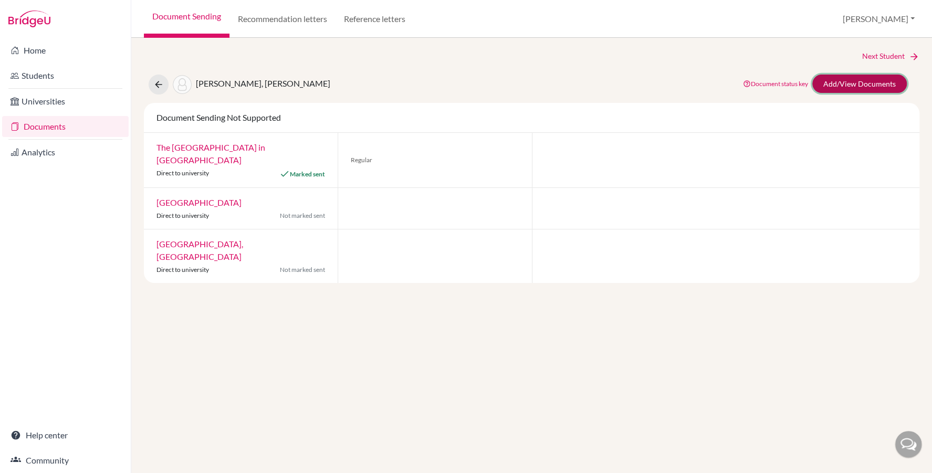
click at [863, 79] on link "Add/View Documents" at bounding box center [859, 84] width 94 height 18
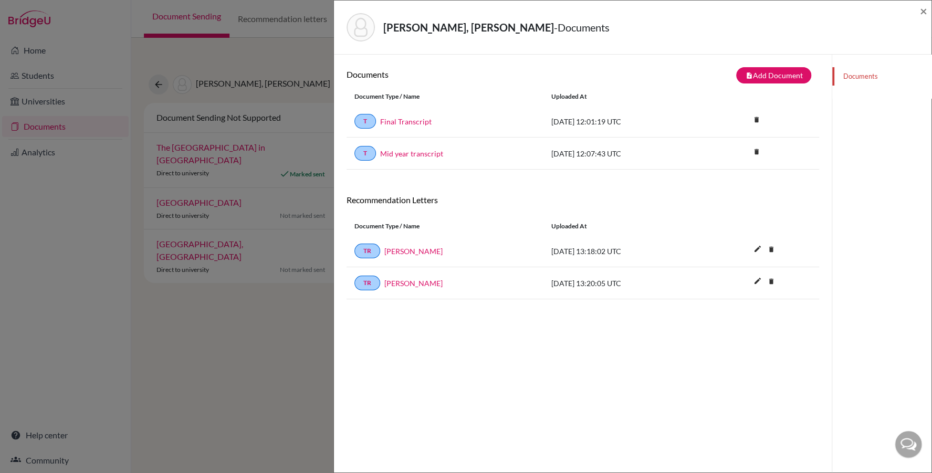
click at [405, 159] on div "T Mid year transcript" at bounding box center [444, 153] width 181 height 15
click at [403, 154] on link "Mid year transcript" at bounding box center [411, 153] width 63 height 11
